Goal: Check status

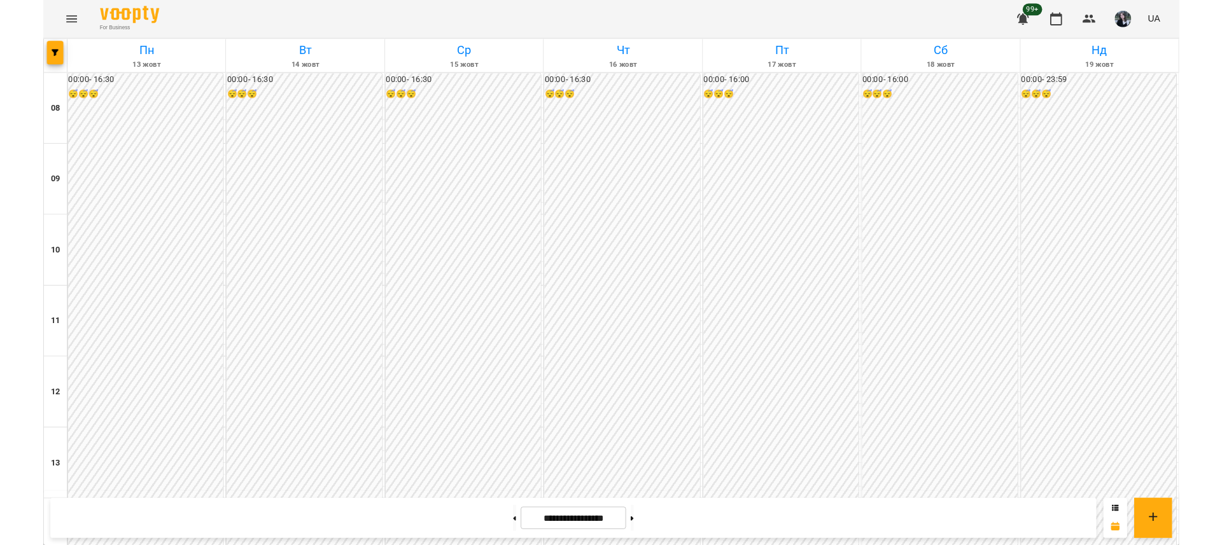
scroll to position [557, 0]
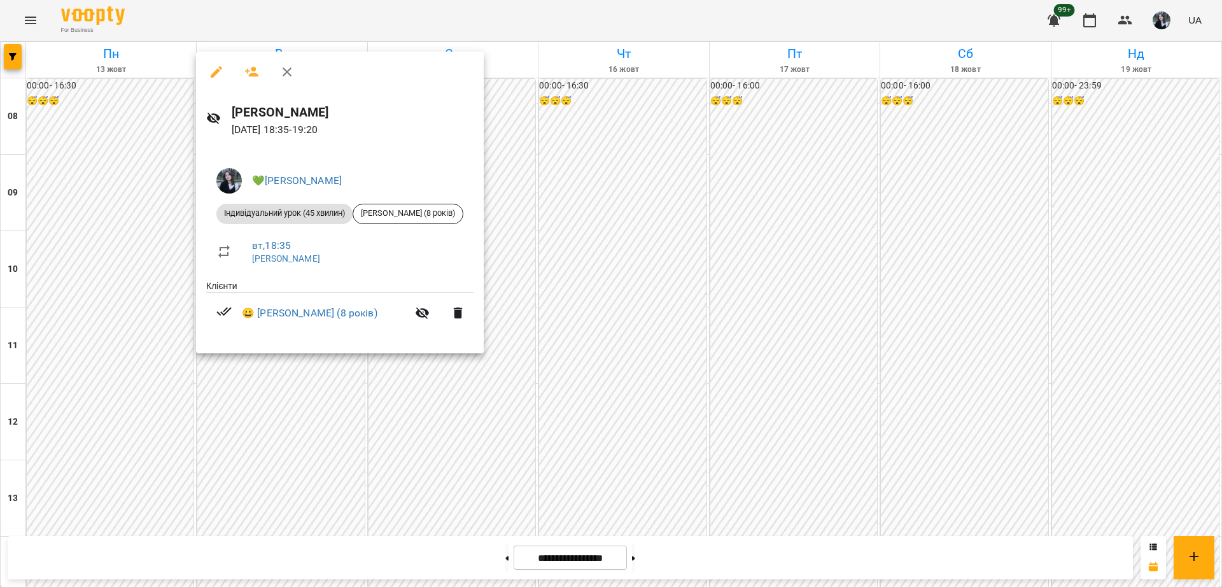
click at [308, 379] on div at bounding box center [611, 293] width 1222 height 587
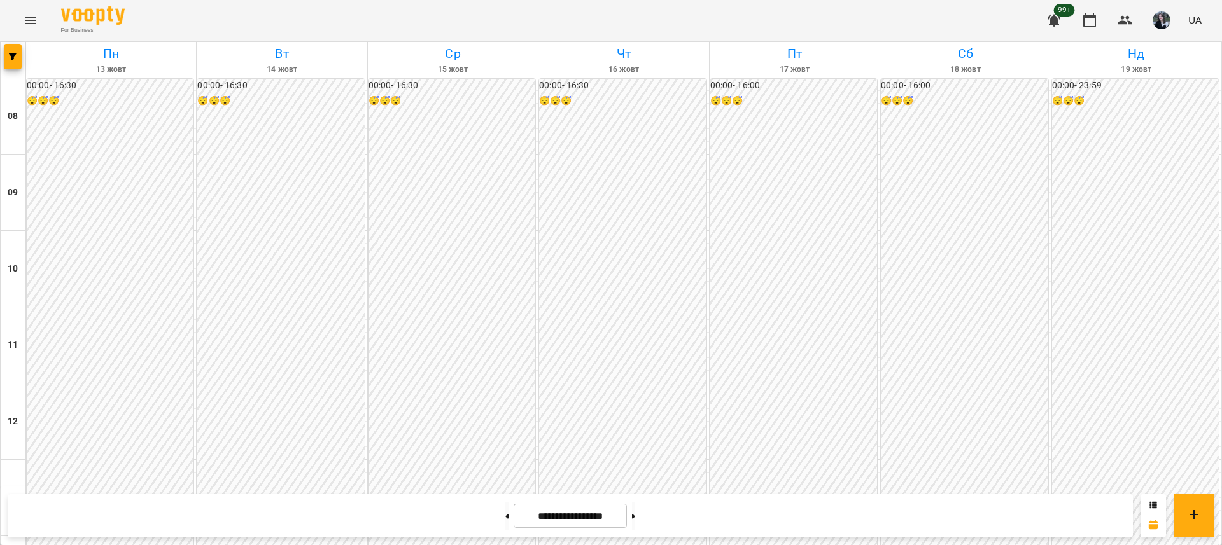
scroll to position [500, 0]
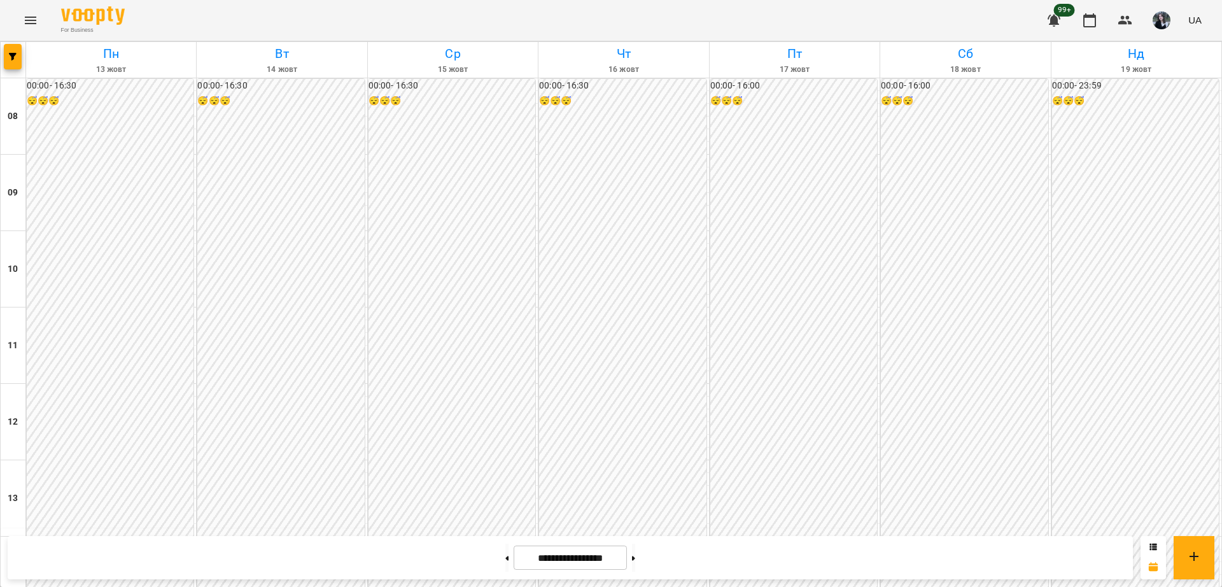
scroll to position [618, 0]
